Goal: Task Accomplishment & Management: Manage account settings

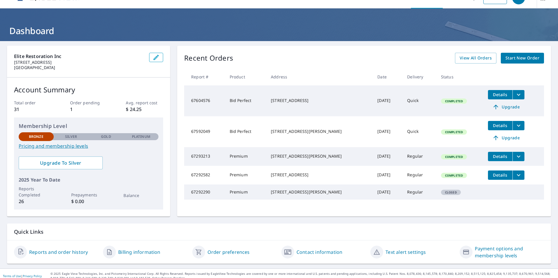
scroll to position [18, 0]
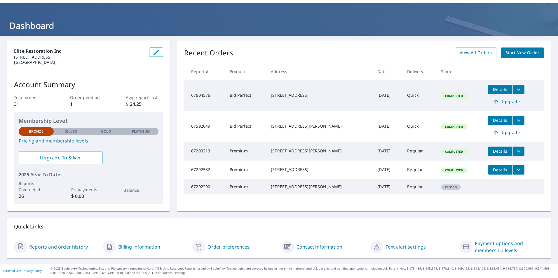
click at [83, 97] on p "Order pending" at bounding box center [88, 98] width 37 height 6
click at [142, 100] on p "Avg. report cost" at bounding box center [144, 98] width 37 height 6
click at [31, 96] on p "Total order" at bounding box center [32, 98] width 37 height 6
click at [66, 248] on link "Reports and order history" at bounding box center [58, 247] width 59 height 7
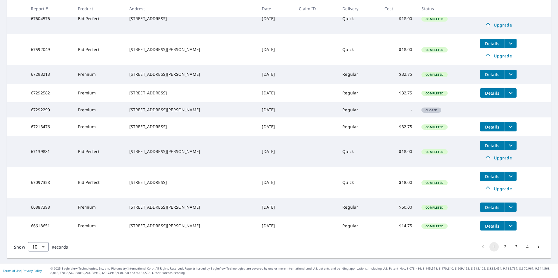
scroll to position [144, 0]
click at [44, 247] on body "MM MM Dashboard Order History Order MM Dashboard / Order History Order History …" at bounding box center [279, 139] width 558 height 278
click at [41, 265] on li "100" at bounding box center [38, 266] width 21 height 11
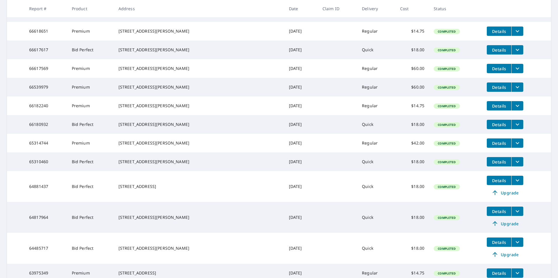
scroll to position [350, 0]
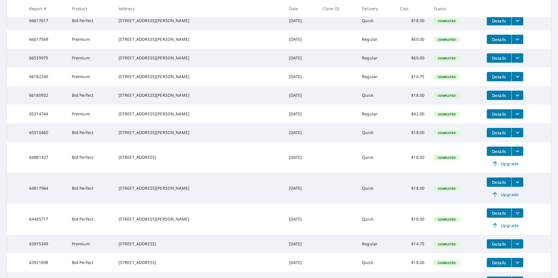
click at [263, 62] on icon "filesDropdownBtn-66539979" at bounding box center [517, 58] width 7 height 7
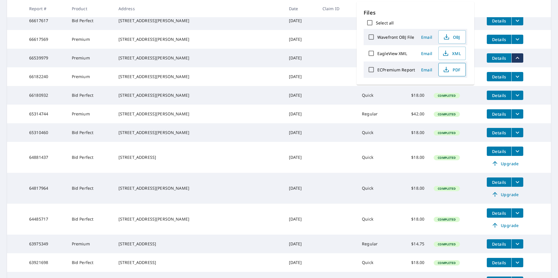
click at [263, 71] on span "PDF" at bounding box center [451, 69] width 19 height 7
